Goal: Task Accomplishment & Management: Manage account settings

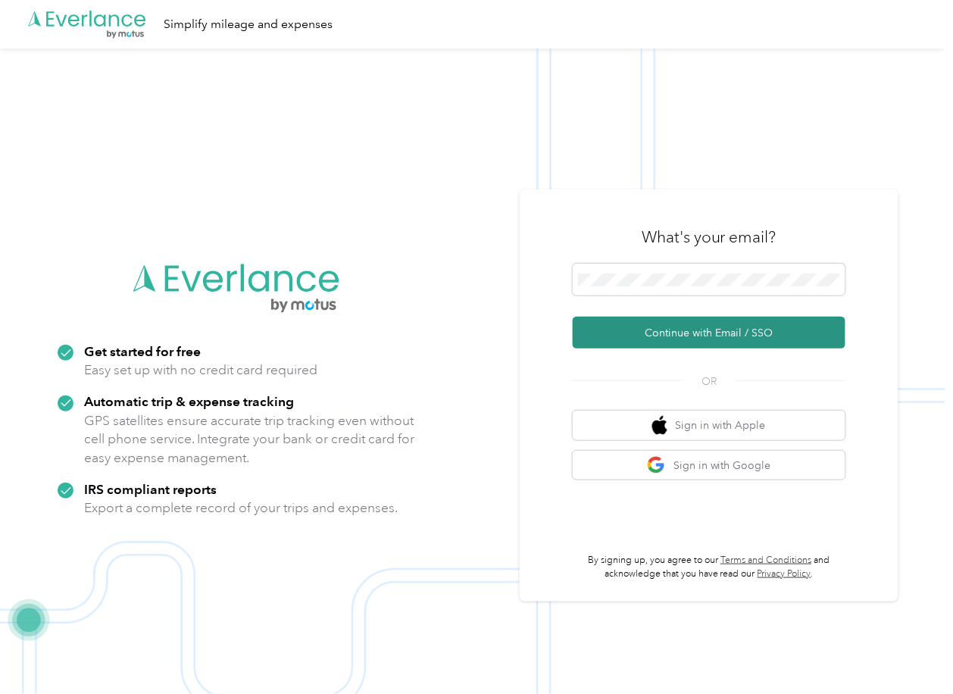
click at [620, 323] on button "Continue with Email / SSO" at bounding box center [709, 333] width 273 height 32
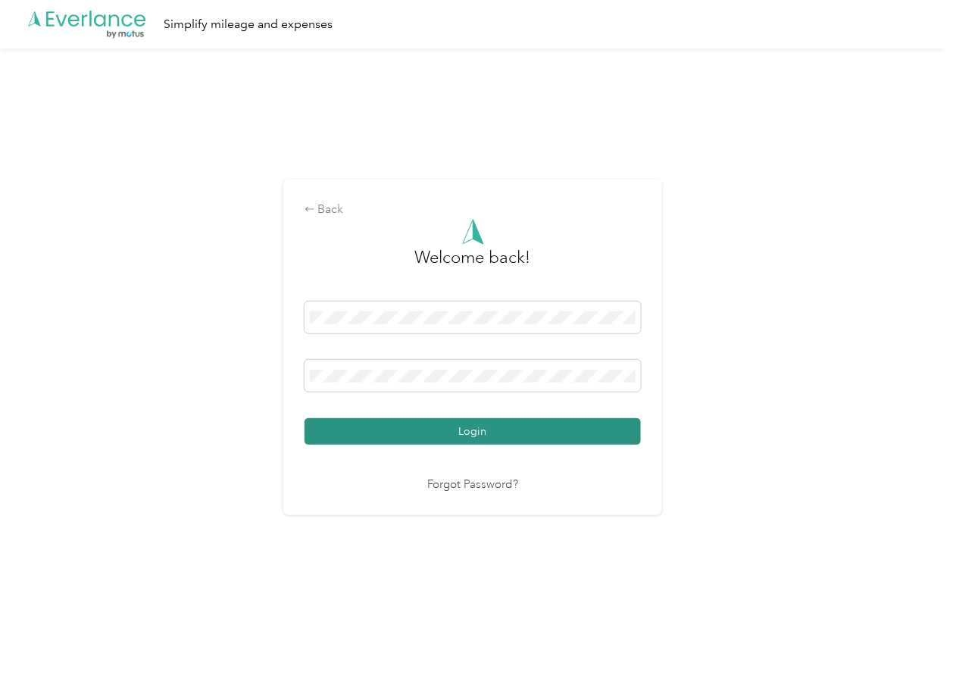
click at [360, 433] on button "Login" at bounding box center [472, 431] width 336 height 27
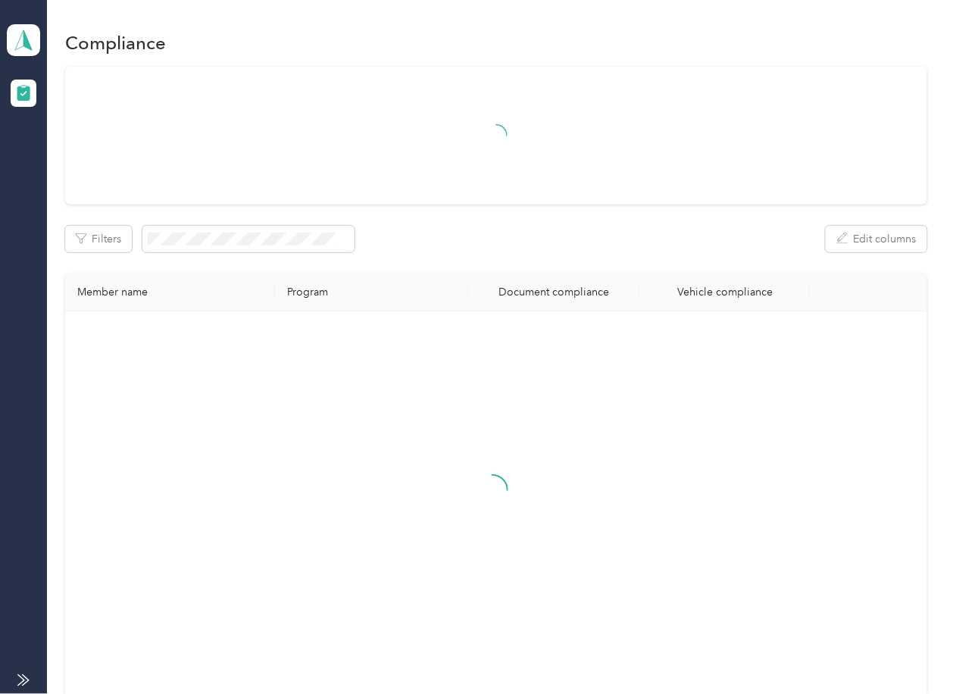
drag, startPoint x: 682, startPoint y: 166, endPoint x: 615, endPoint y: 166, distance: 67.4
click at [683, 166] on div at bounding box center [495, 136] width 861 height 138
click at [3, 33] on aside "Platinum Control Team dashboard" at bounding box center [23, 347] width 47 height 694
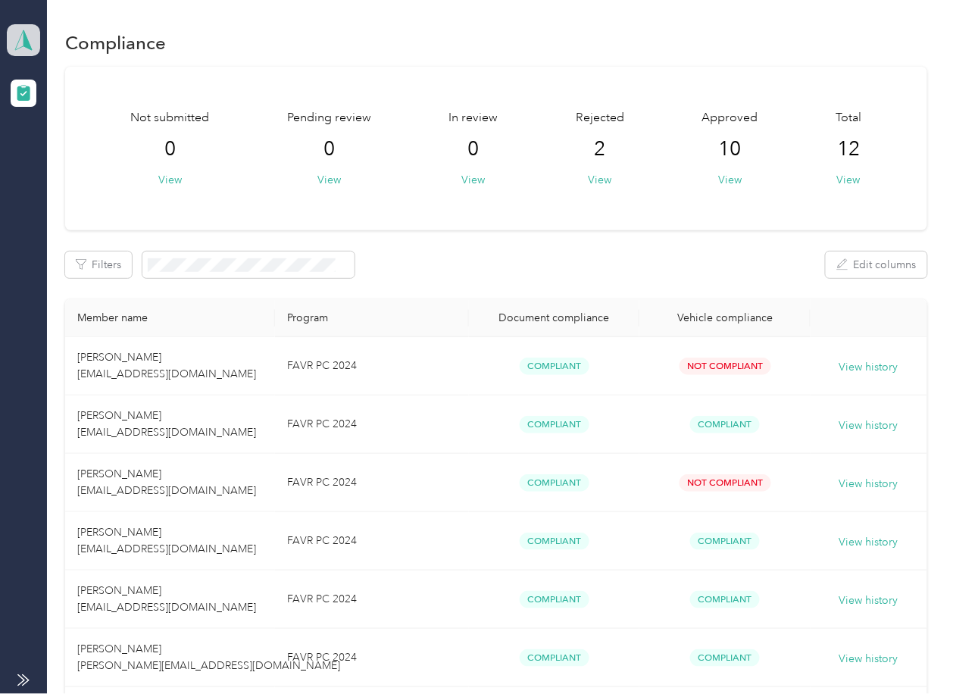
click at [23, 40] on polygon at bounding box center [27, 40] width 8 height 20
click at [48, 157] on div "Log out" at bounding box center [49, 158] width 58 height 16
